Goal: Information Seeking & Learning: Find specific fact

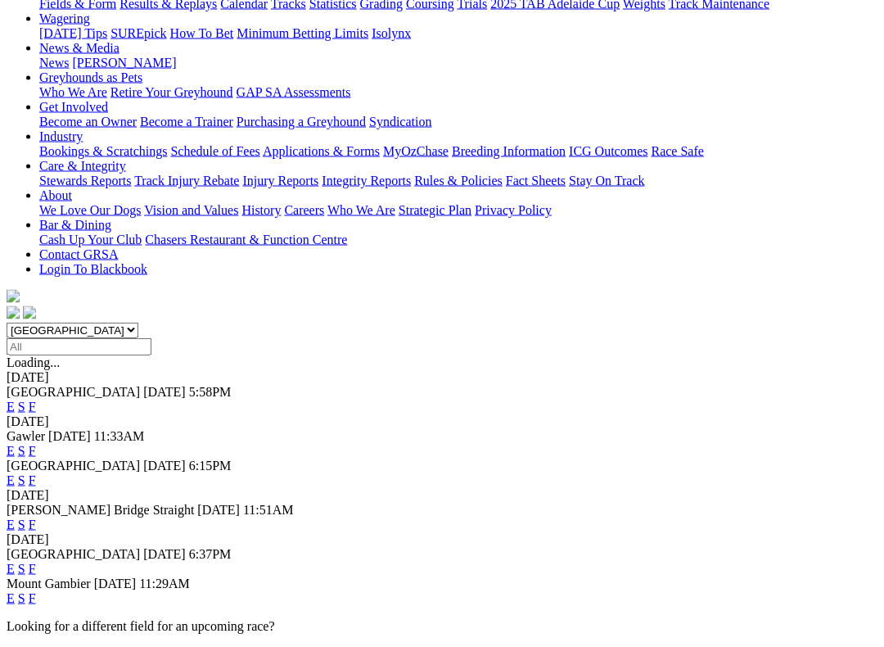
scroll to position [212, 0]
click at [36, 554] on link "F" at bounding box center [32, 568] width 7 height 14
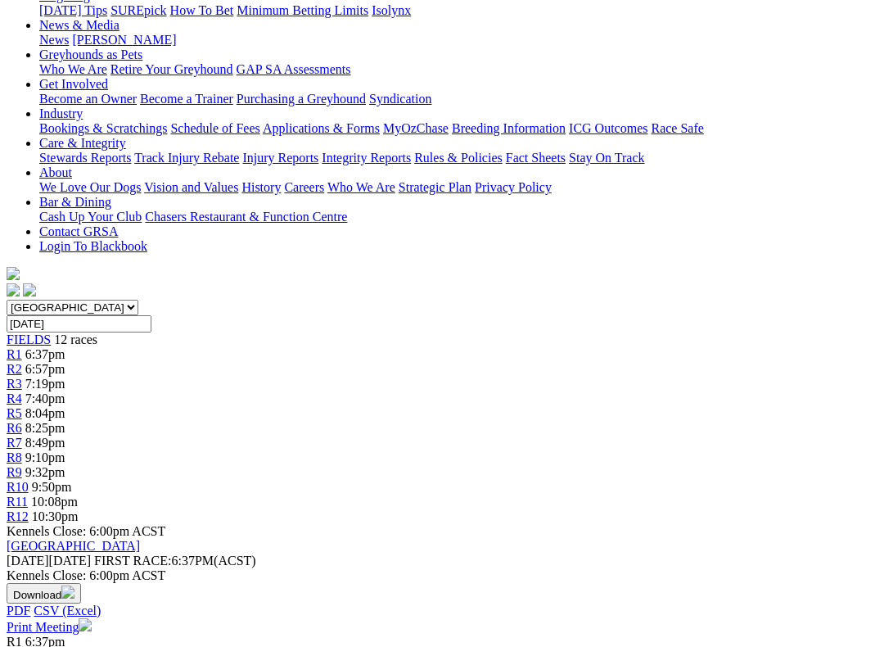
scroll to position [232, 0]
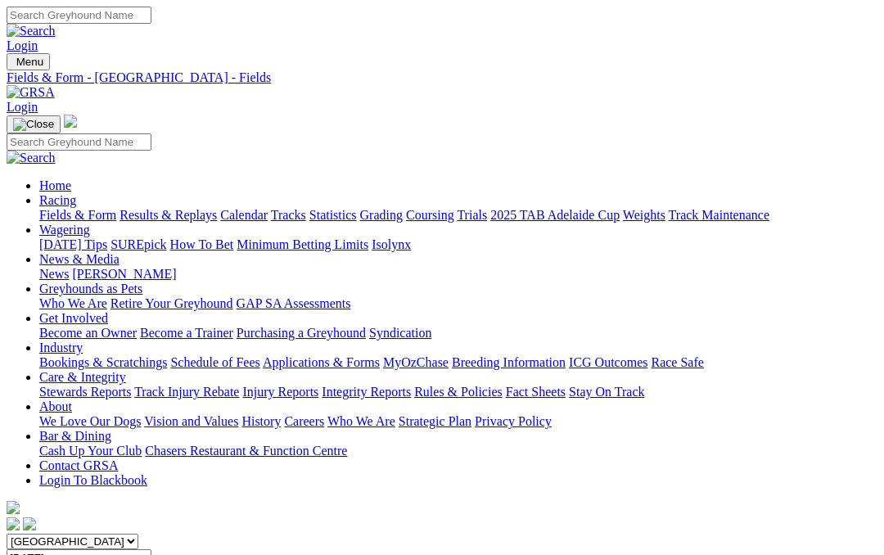
scroll to position [278, 0]
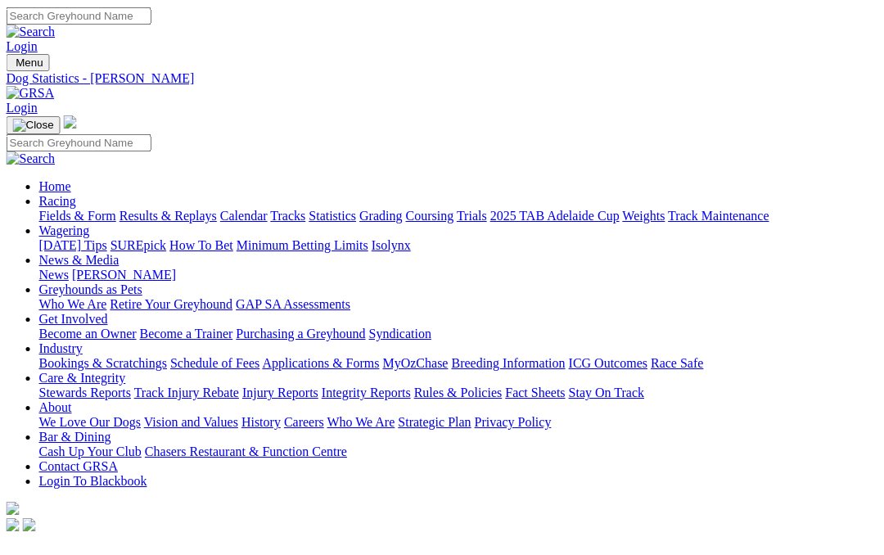
scroll to position [0, 3]
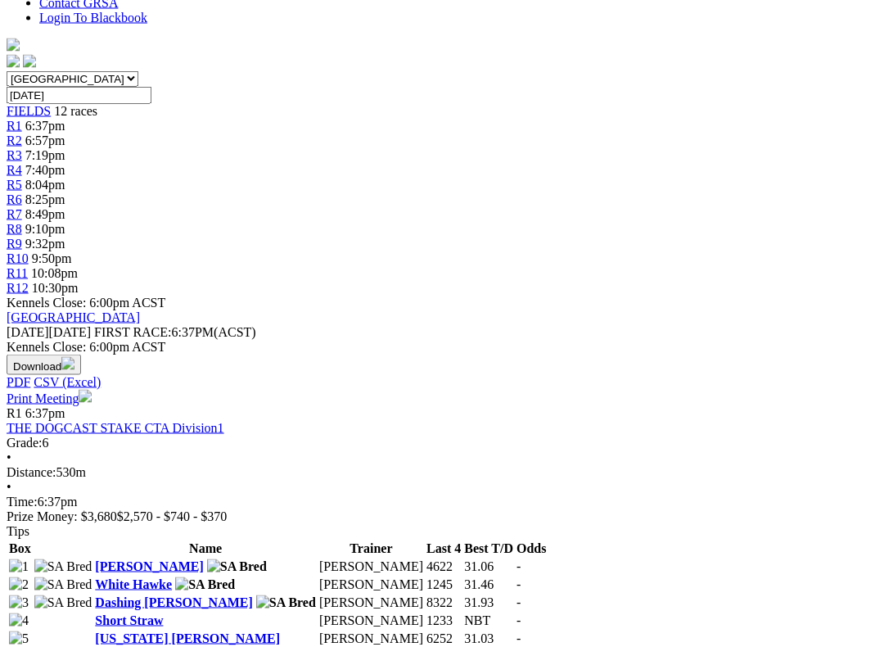
scroll to position [463, 0]
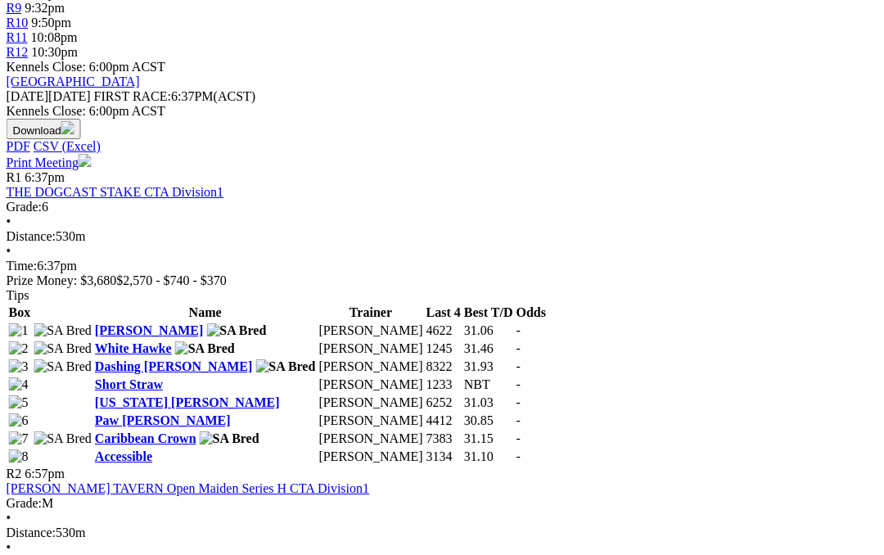
scroll to position [698, 2]
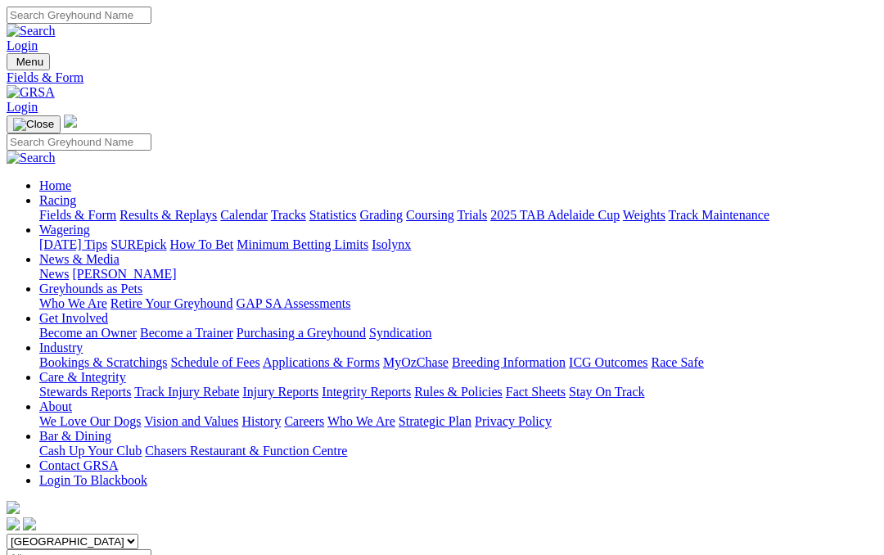
click at [126, 370] on link "Care & Integrity" at bounding box center [82, 377] width 87 height 14
click at [411, 385] on link "Integrity Reports" at bounding box center [366, 392] width 89 height 14
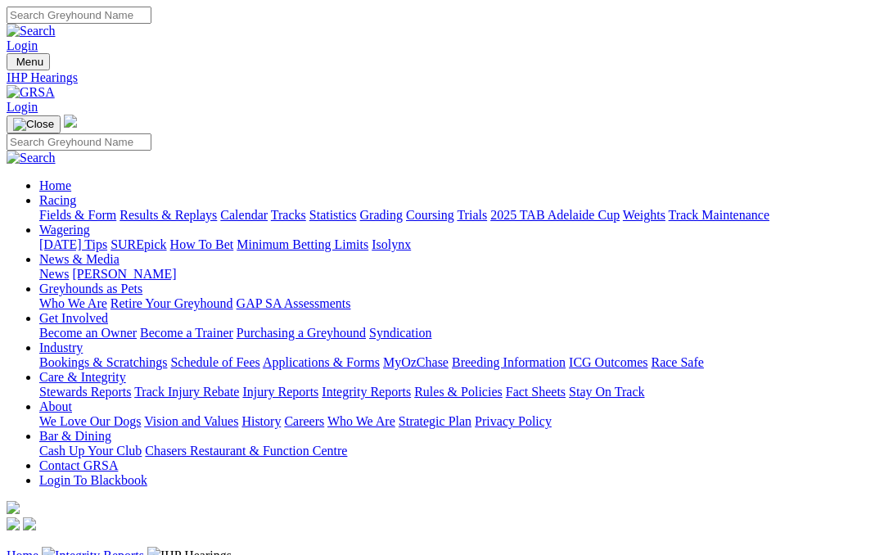
click at [133, 549] on link "Integrity Reports" at bounding box center [99, 556] width 89 height 14
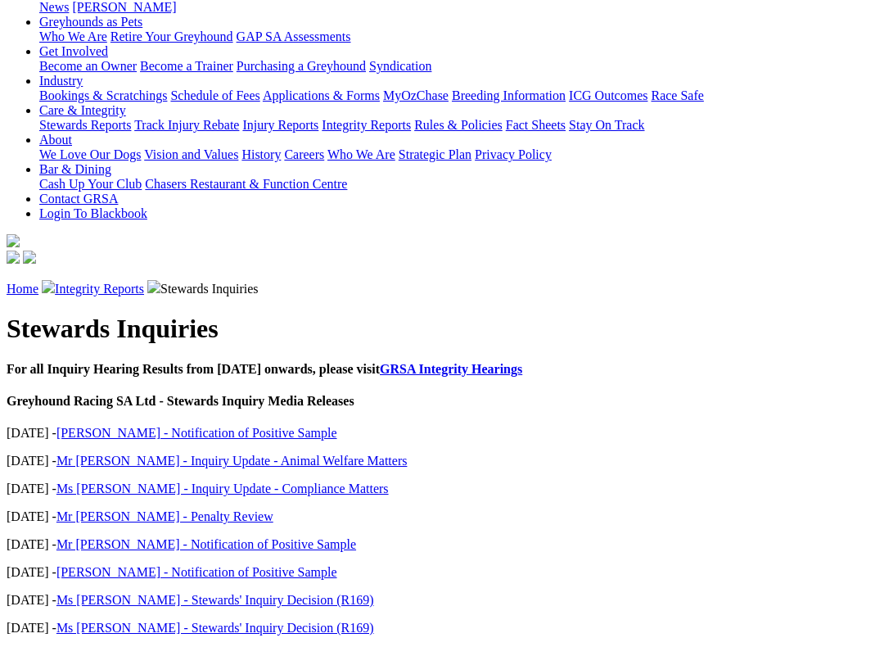
scroll to position [266, 0]
